Goal: Information Seeking & Learning: Find contact information

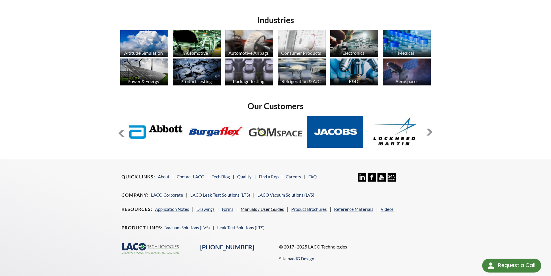
scroll to position [452, 0]
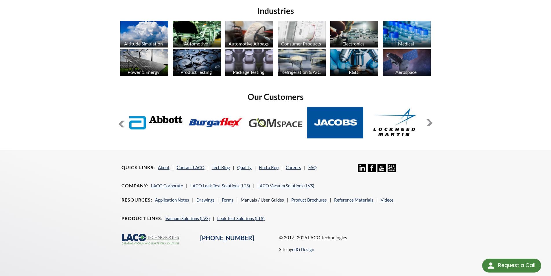
select select "Language Translate Widget"
click at [183, 166] on link "Contact LACO" at bounding box center [191, 167] width 28 height 5
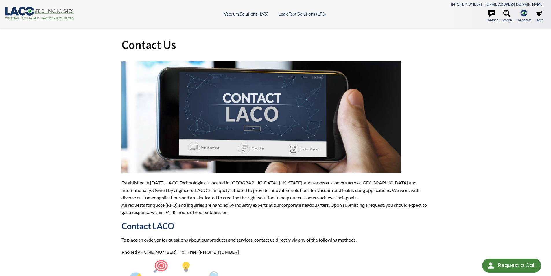
select select "Language Translate Widget"
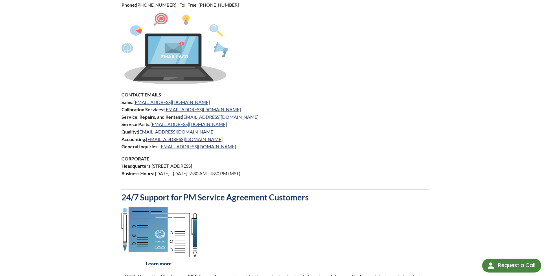
scroll to position [231, 0]
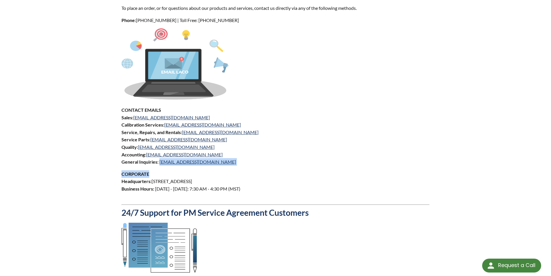
drag, startPoint x: 203, startPoint y: 166, endPoint x: 159, endPoint y: 165, distance: 43.7
click at [159, 165] on div "Established in [DATE], LACO Technologies is located in [GEOGRAPHIC_DATA], [US_S…" at bounding box center [275, 118] width 308 height 576
click at [259, 154] on p "CONTACT EMAILS Sales: [EMAIL_ADDRESS][DOMAIN_NAME] Calibration Services: [EMAIL…" at bounding box center [275, 135] width 308 height 59
